Goal: Information Seeking & Learning: Learn about a topic

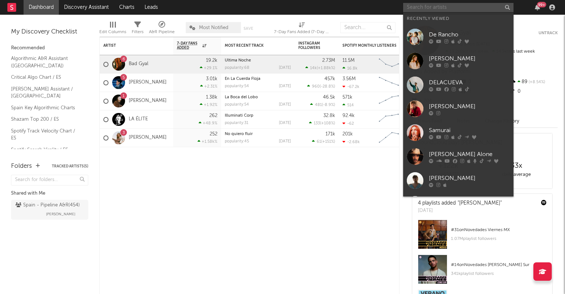
click at [483, 8] on input "text" at bounding box center [458, 7] width 110 height 9
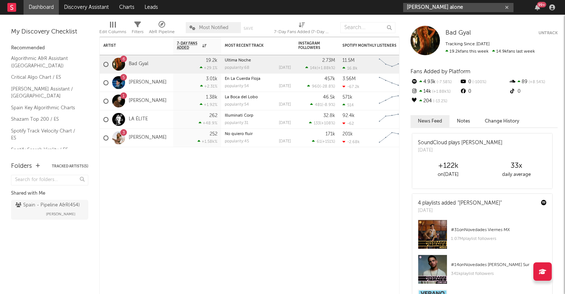
click at [444, 8] on input "paul alone" at bounding box center [458, 7] width 110 height 9
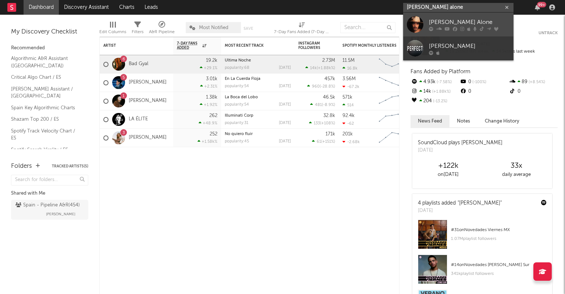
type input "paul alone"
click at [443, 19] on div "[PERSON_NAME] Alone" at bounding box center [469, 22] width 81 height 9
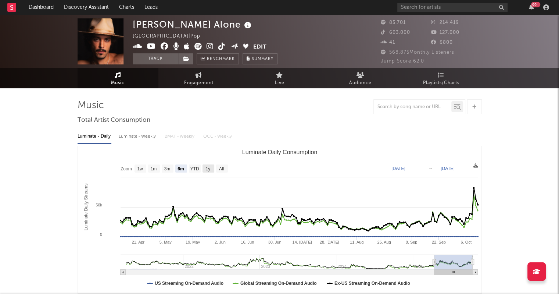
click at [206, 169] on text "1y" at bounding box center [207, 168] width 5 height 5
select select "1y"
type input "[DATE]"
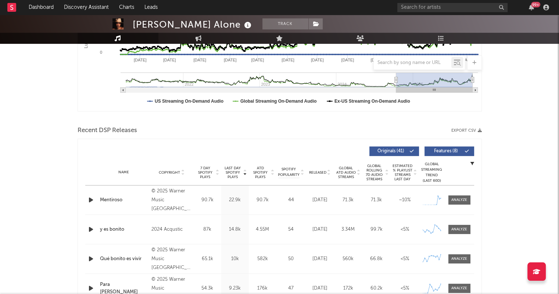
scroll to position [221, 0]
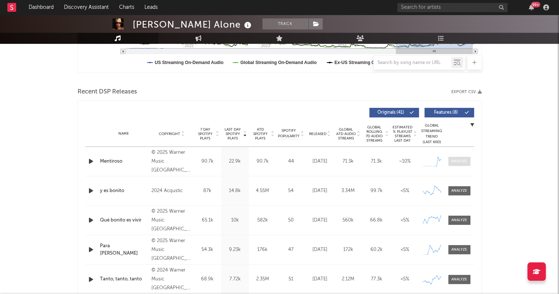
click at [464, 159] on div at bounding box center [459, 161] width 16 height 6
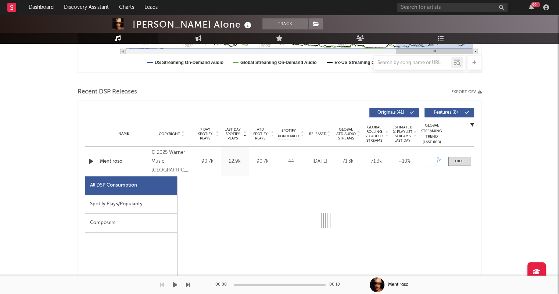
select select "1w"
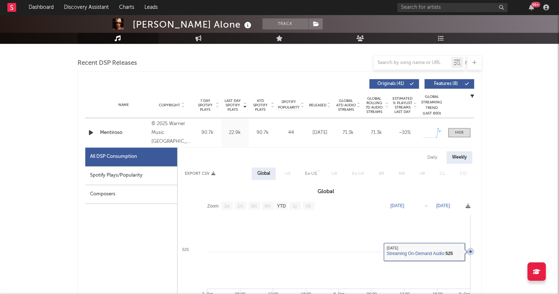
scroll to position [294, 0]
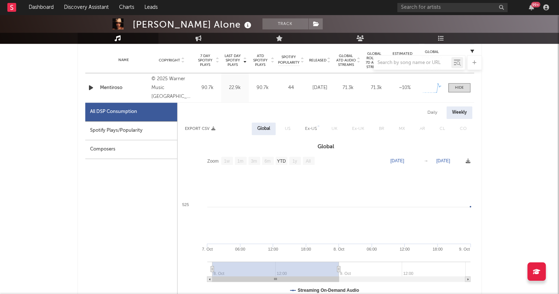
type input "2025-10-08"
type input "2025-10-10"
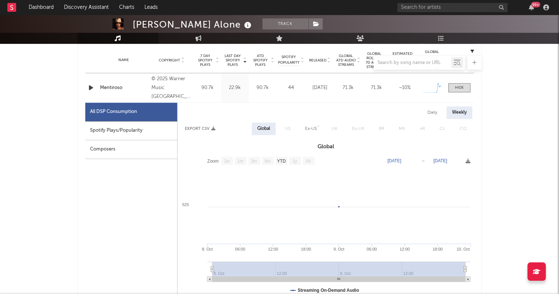
drag, startPoint x: 338, startPoint y: 268, endPoint x: 418, endPoint y: 267, distance: 79.4
click at [418, 267] on g at bounding box center [338, 271] width 263 height 20
click at [279, 161] on text "YTD" at bounding box center [281, 160] width 9 height 5
select select "YTD"
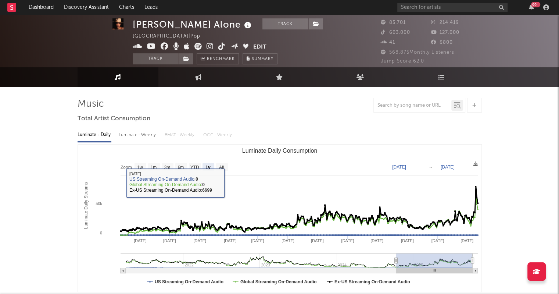
scroll to position [0, 0]
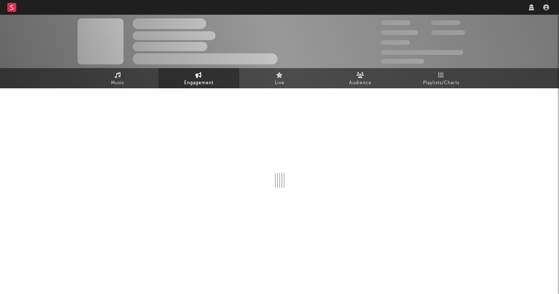
select select "1w"
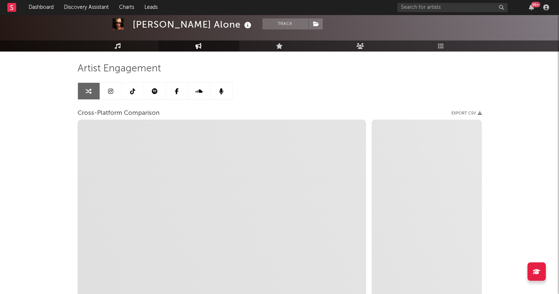
scroll to position [74, 0]
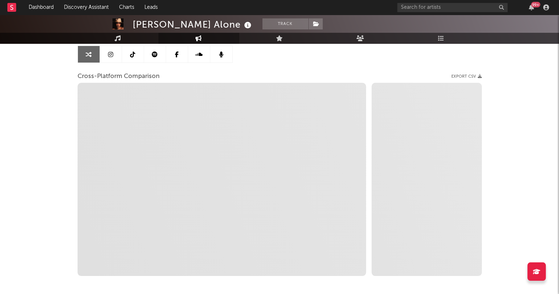
click at [118, 57] on link at bounding box center [111, 54] width 22 height 17
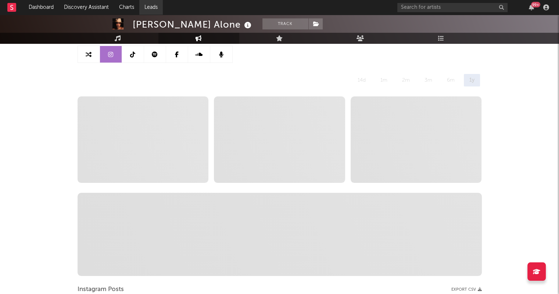
select select "6m"
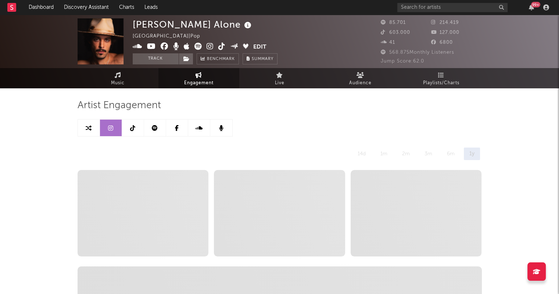
click at [110, 39] on img at bounding box center [101, 41] width 46 height 46
click at [122, 74] on link "Music" at bounding box center [118, 78] width 81 height 20
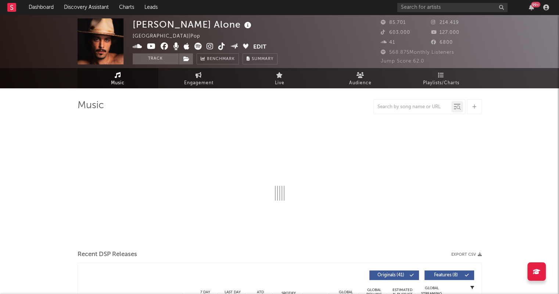
select select "6m"
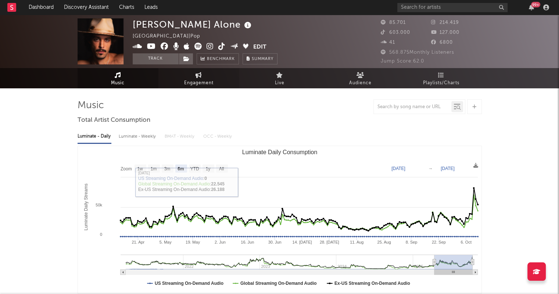
click at [191, 83] on span "Engagement" at bounding box center [198, 83] width 29 height 9
select select "1w"
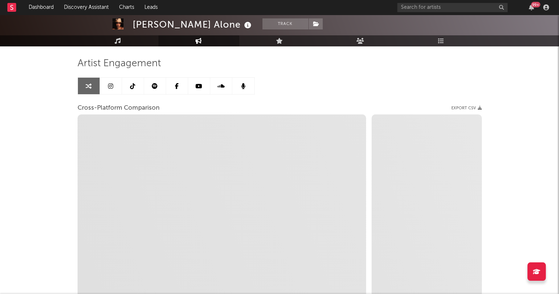
scroll to position [74, 0]
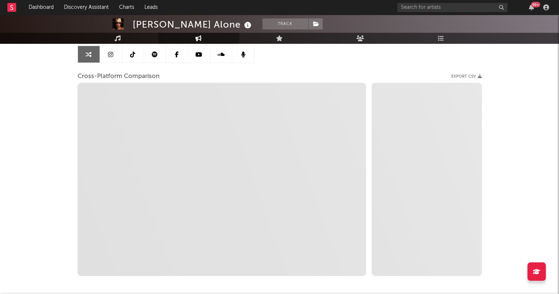
select select "1m"
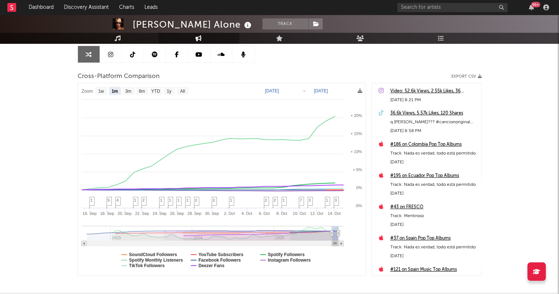
type input "[DATE]"
select select "6m"
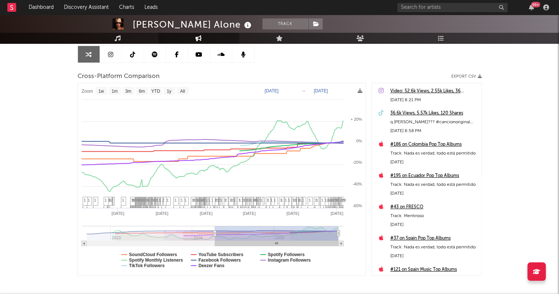
type input "[DATE]"
select select "1w"
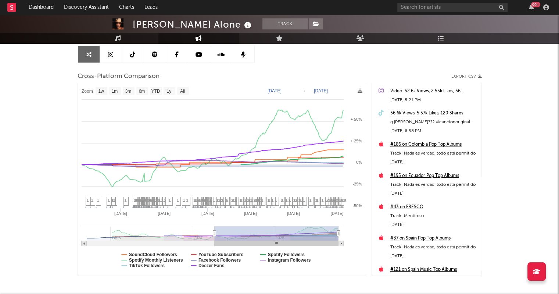
drag, startPoint x: 331, startPoint y: 234, endPoint x: 249, endPoint y: 232, distance: 81.6
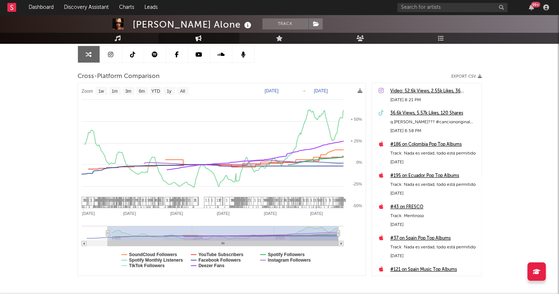
type input "[DATE]"
select select "All"
type input "[DATE]"
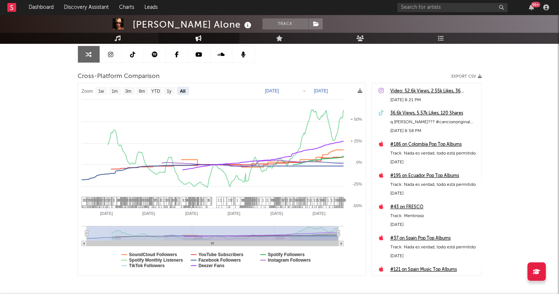
select select "All"
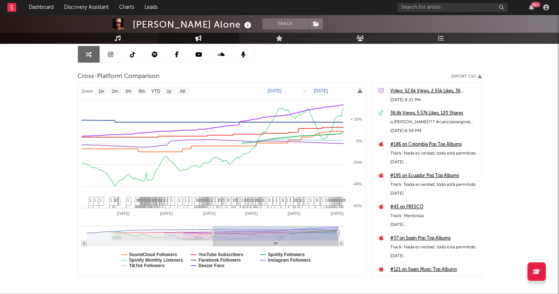
drag, startPoint x: 85, startPoint y: 232, endPoint x: 213, endPoint y: 233, distance: 127.6
click at [213, 233] on icon at bounding box center [212, 233] width 3 height 6
type input "[DATE]"
select select "1w"
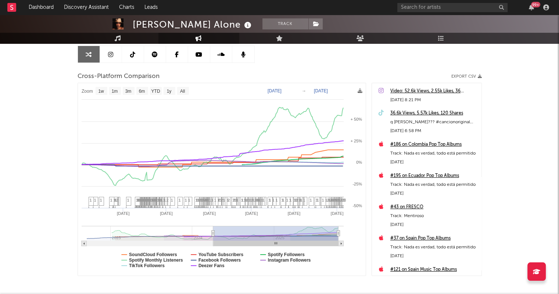
drag, startPoint x: 258, startPoint y: 244, endPoint x: 301, endPoint y: 235, distance: 43.5
click at [290, 245] on icon "Created with Highcharts 10.3.3 [DATE] '[DATE] Jan '[DATE] [DATE] '[DATE] 2023 2…" at bounding box center [222, 179] width 288 height 192
select select "1w"
type input "[DATE]"
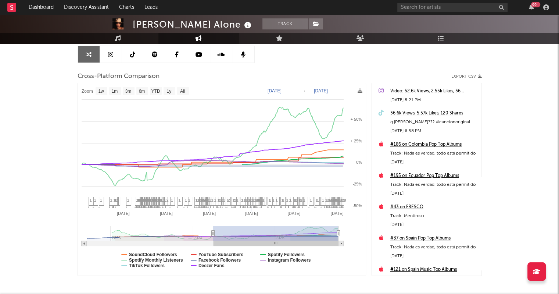
type input "[DATE]"
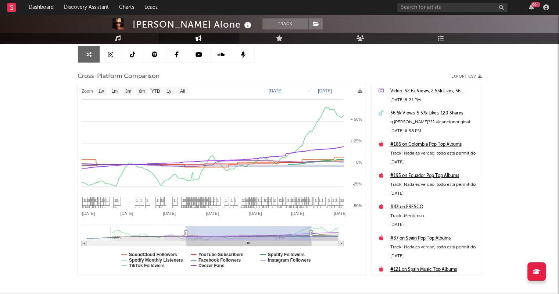
type input "[DATE]"
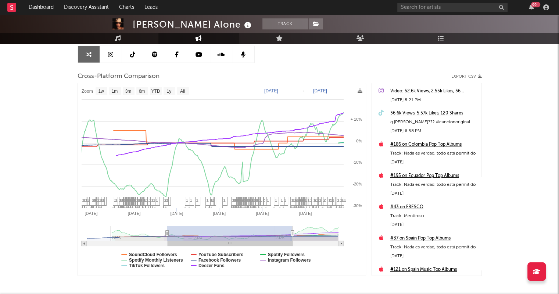
drag, startPoint x: 215, startPoint y: 232, endPoint x: 169, endPoint y: 231, distance: 46.0
click at [169, 231] on rect at bounding box center [229, 233] width 125 height 15
type input "[DATE]"
select select "1w"
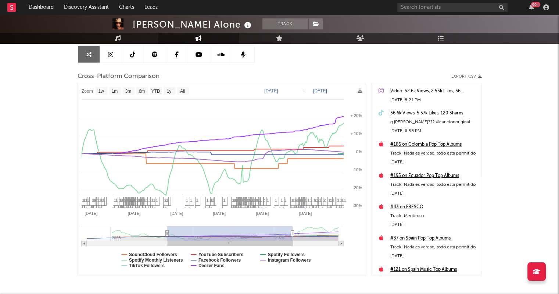
type input "[DATE]"
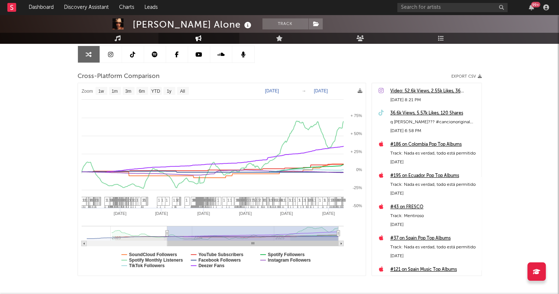
drag, startPoint x: 294, startPoint y: 232, endPoint x: 360, endPoint y: 225, distance: 66.6
click at [360, 225] on icon "Created with Highcharts 10.3.3 Jan '[DATE] May '[DATE] May '[DATE] 2023 2024 20…" at bounding box center [222, 179] width 288 height 192
select select "1w"
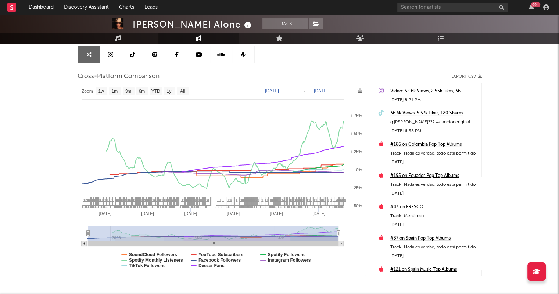
type input "[DATE]"
select select "1w"
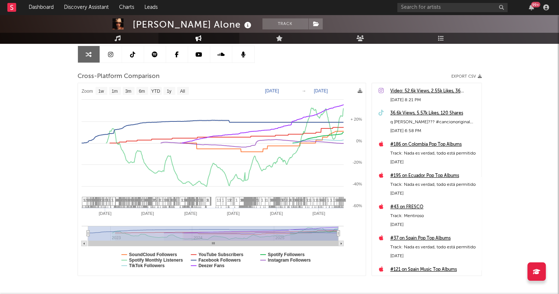
drag, startPoint x: 167, startPoint y: 234, endPoint x: 123, endPoint y: 235, distance: 44.1
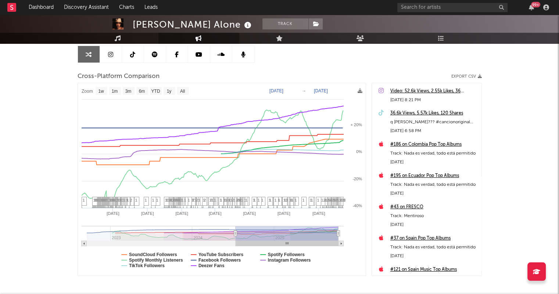
type input "[DATE]"
drag, startPoint x: 88, startPoint y: 235, endPoint x: 235, endPoint y: 232, distance: 147.4
click at [235, 232] on icon at bounding box center [235, 233] width 3 height 6
select select "1w"
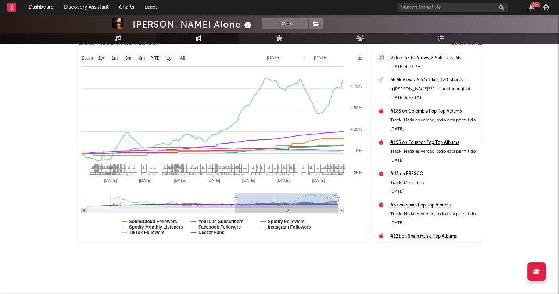
scroll to position [0, 0]
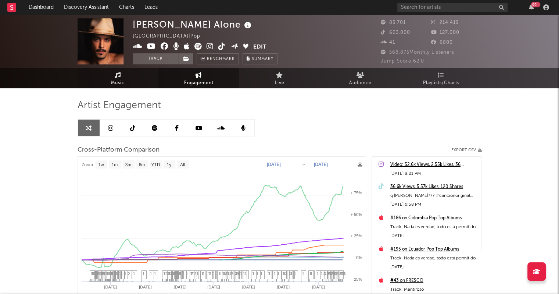
click at [124, 79] on span "Music" at bounding box center [118, 83] width 14 height 9
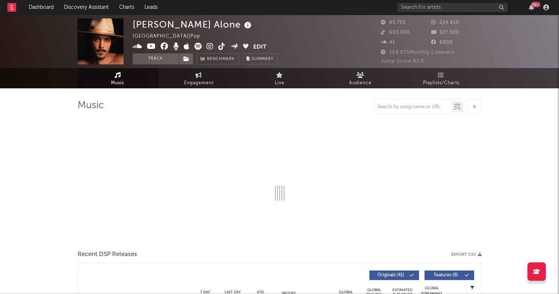
select select "6m"
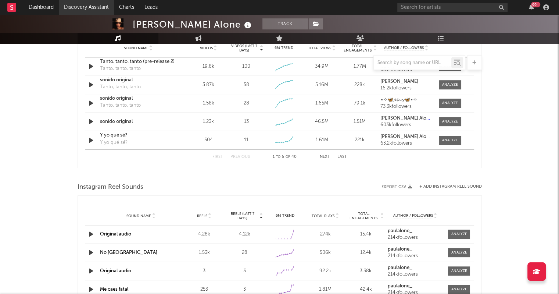
scroll to position [500, 0]
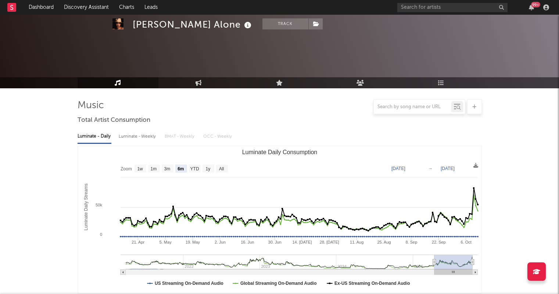
select select "6m"
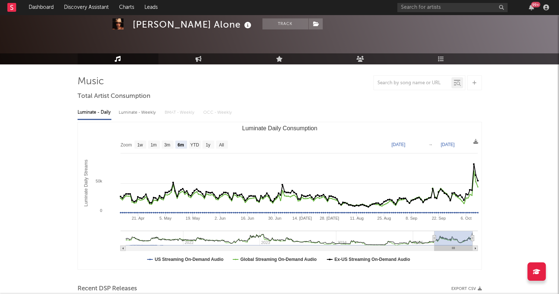
scroll to position [74, 0]
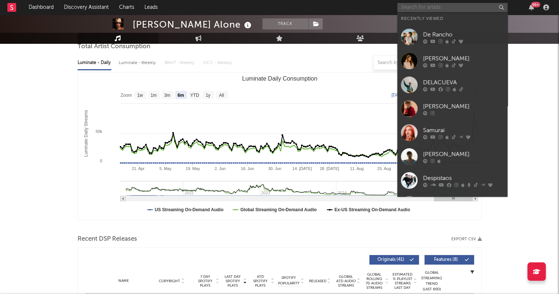
click at [420, 9] on input "text" at bounding box center [452, 7] width 110 height 9
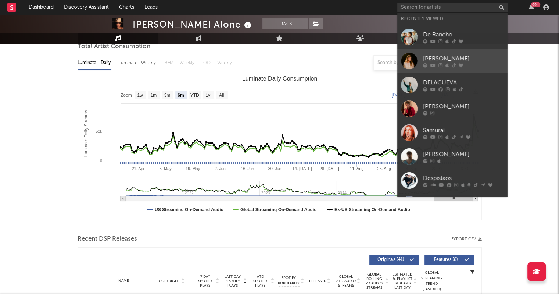
click at [426, 59] on div "Lola Tuduri" at bounding box center [463, 58] width 81 height 9
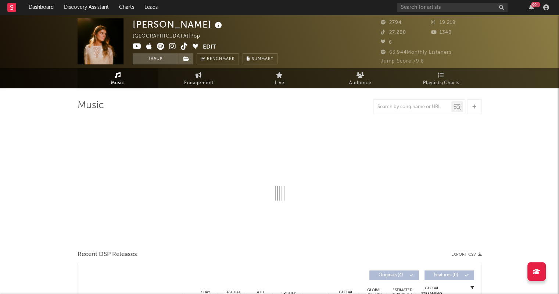
select select "6m"
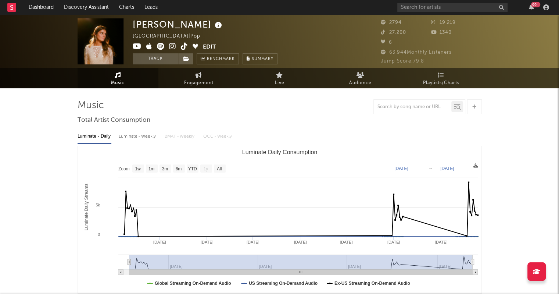
type input "2025-02-01"
drag, startPoint x: 203, startPoint y: 262, endPoint x: 129, endPoint y: 259, distance: 74.3
click at [129, 259] on icon "Luminate Daily Consumption" at bounding box center [128, 262] width 3 height 6
click at [207, 86] on span "Engagement" at bounding box center [198, 83] width 29 height 9
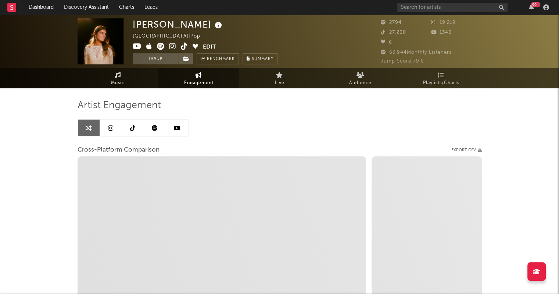
select select "1w"
select select "1m"
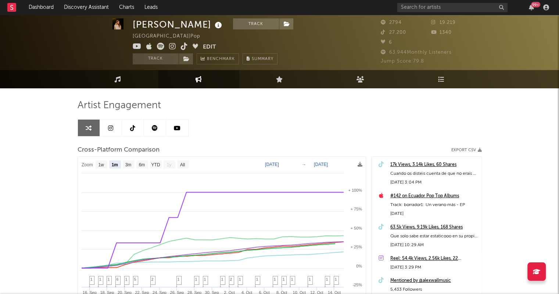
scroll to position [37, 0]
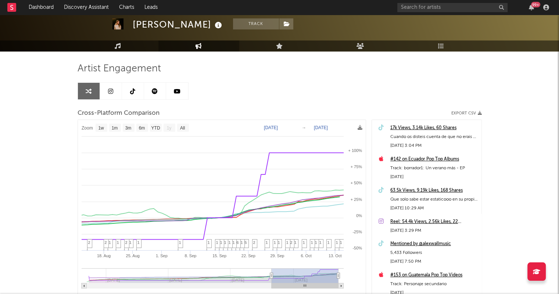
type input "2025-07-23"
select select "3m"
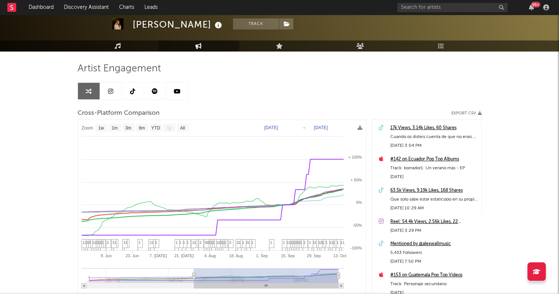
type input "2025-05-19"
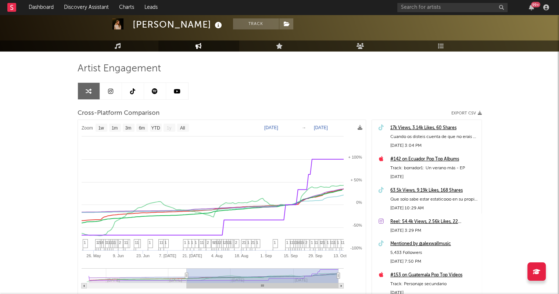
select select "1w"
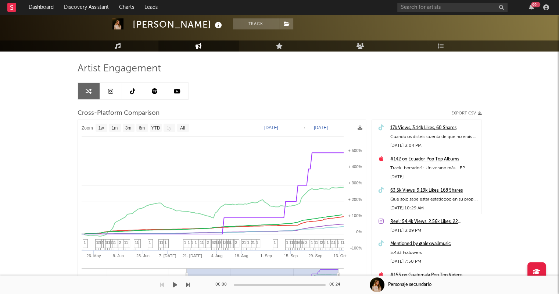
drag, startPoint x: 185, startPoint y: 276, endPoint x: 129, endPoint y: 271, distance: 56.5
click at [124, 276] on div "Dashboard Discovery Assistant Charts Leads 99 + Notifications Settings Mark all…" at bounding box center [279, 171] width 559 height 386
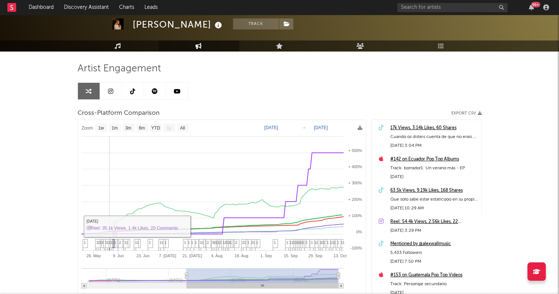
scroll to position [107, 0]
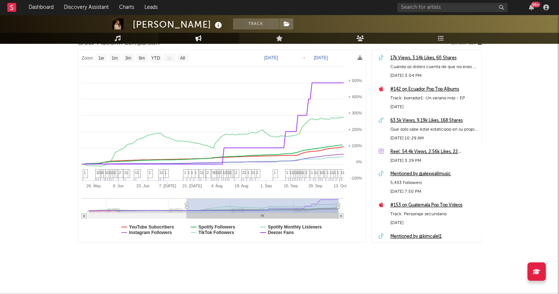
type input "2025-05-01"
select select "6m"
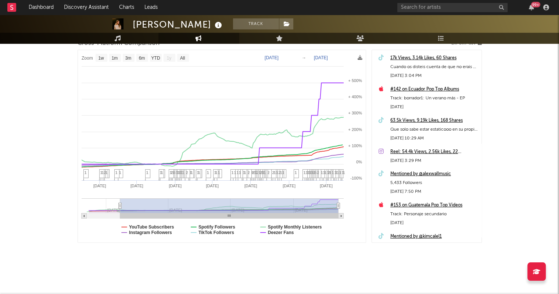
type input "2025-02-13"
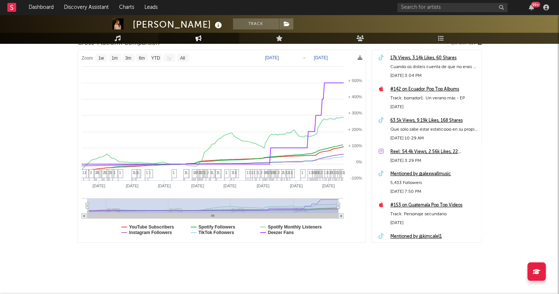
select select "All"
type input "2025-02-10"
select select "All"
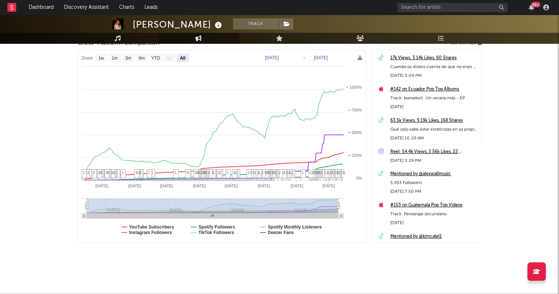
drag, startPoint x: 187, startPoint y: 205, endPoint x: 78, endPoint y: 205, distance: 108.4
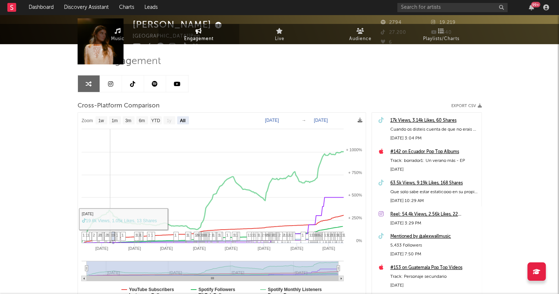
scroll to position [0, 0]
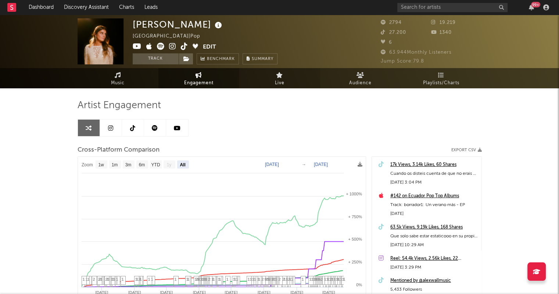
click at [285, 81] on link "Live" at bounding box center [279, 78] width 81 height 20
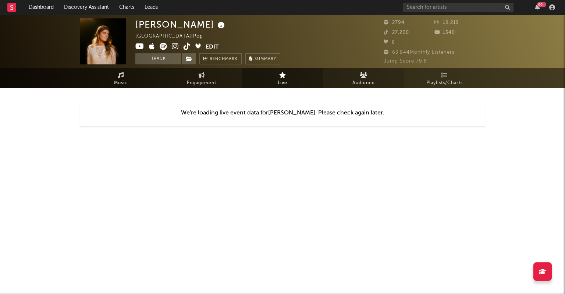
click at [364, 80] on span "Audience" at bounding box center [363, 83] width 22 height 9
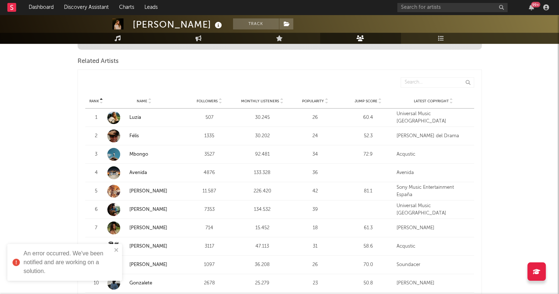
scroll to position [294, 0]
